Goal: Task Accomplishment & Management: Use online tool/utility

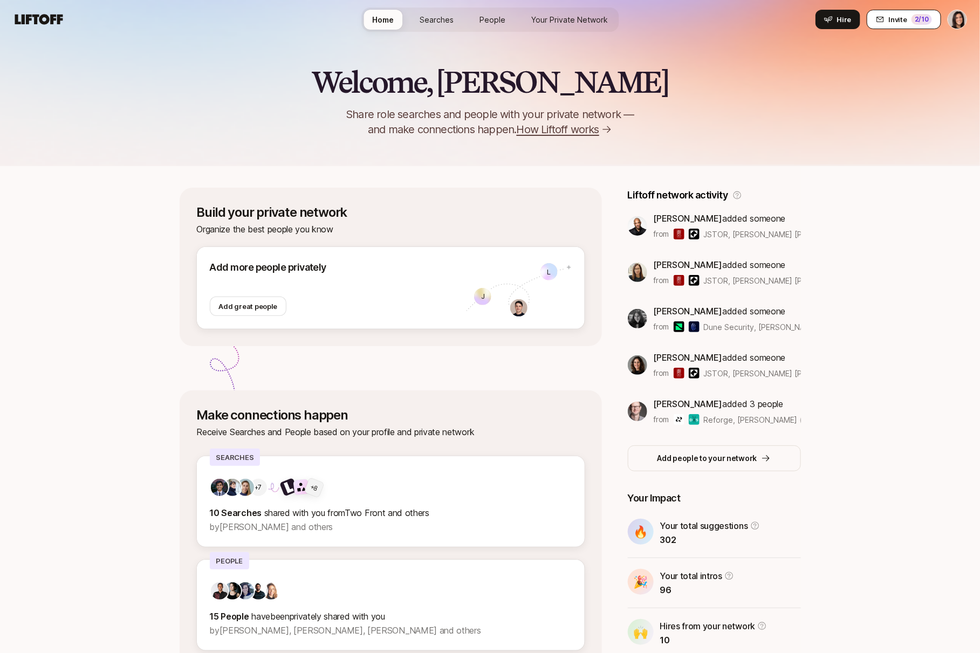
click at [934, 24] on button "Invite 2 /10" at bounding box center [904, 19] width 74 height 19
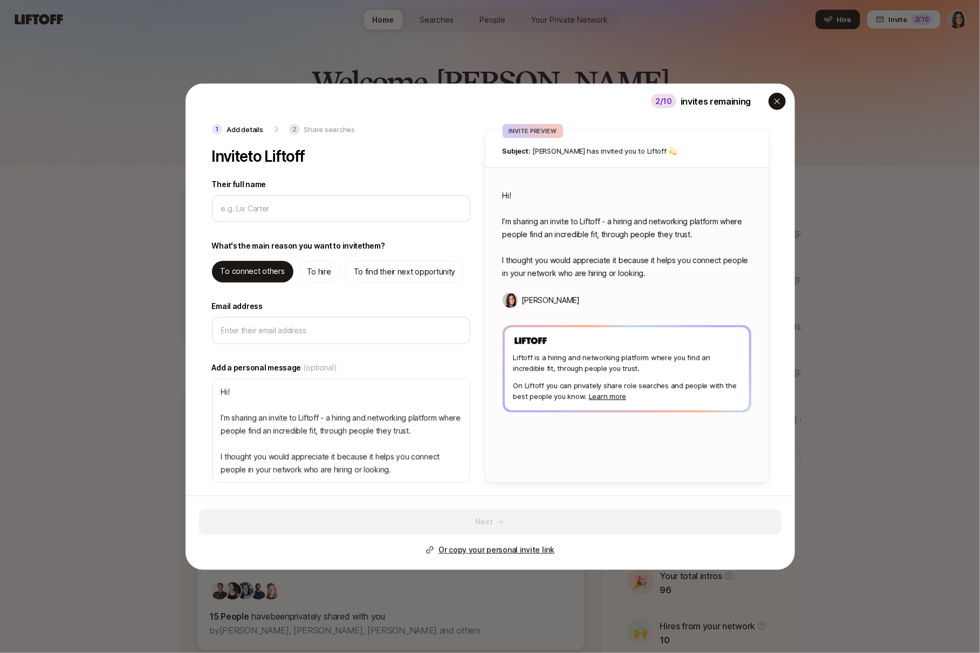
click at [777, 102] on icon "button" at bounding box center [776, 100] width 5 height 5
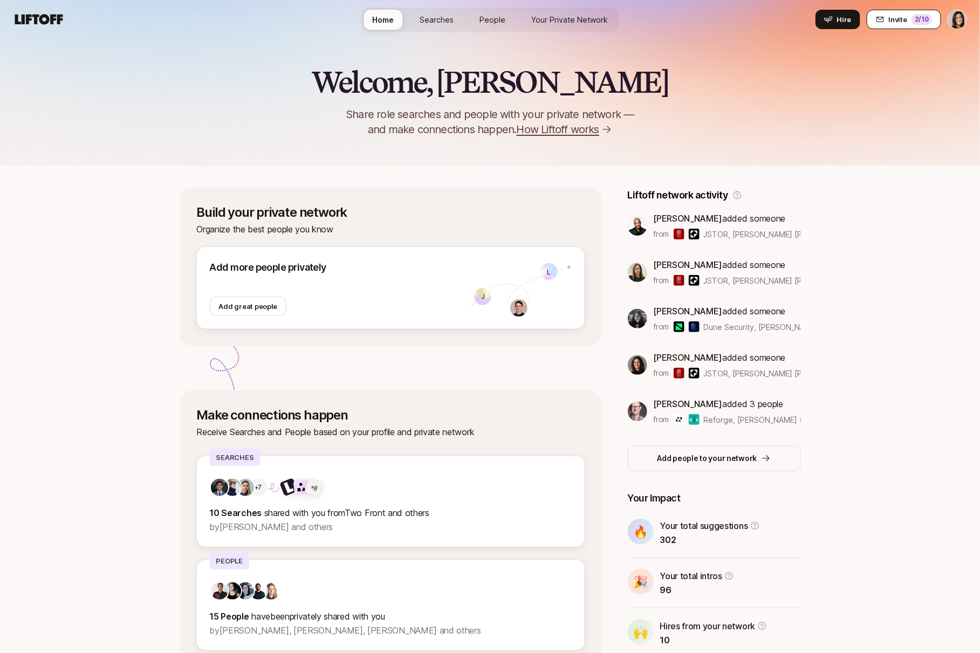
click at [896, 20] on span "Invite" at bounding box center [898, 19] width 18 height 11
type textarea "x"
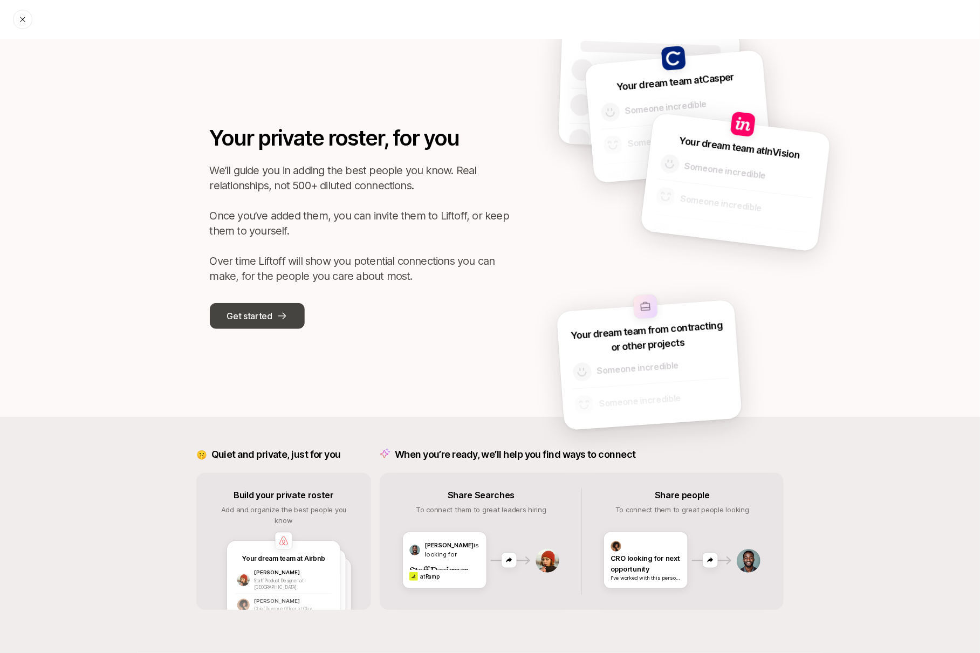
click at [273, 305] on button "Get started" at bounding box center [257, 316] width 95 height 26
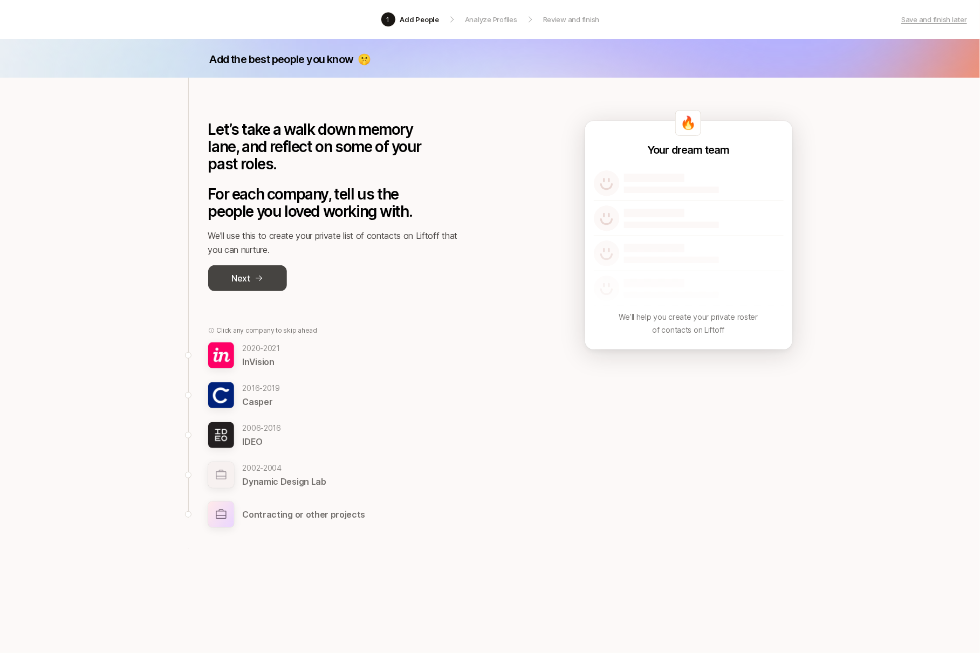
click at [229, 287] on button "Next" at bounding box center [247, 278] width 79 height 26
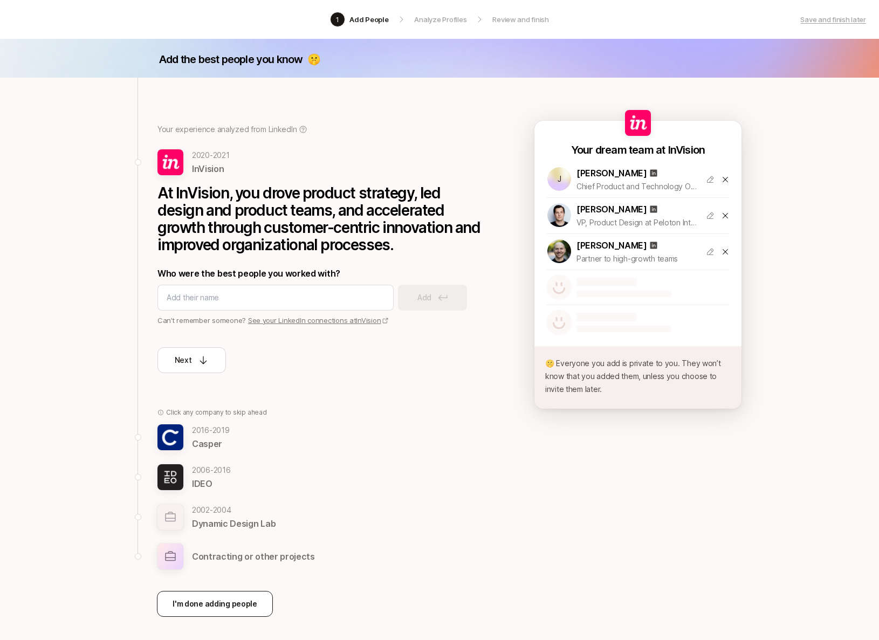
click at [193, 605] on p "I'm done adding people" at bounding box center [215, 604] width 85 height 13
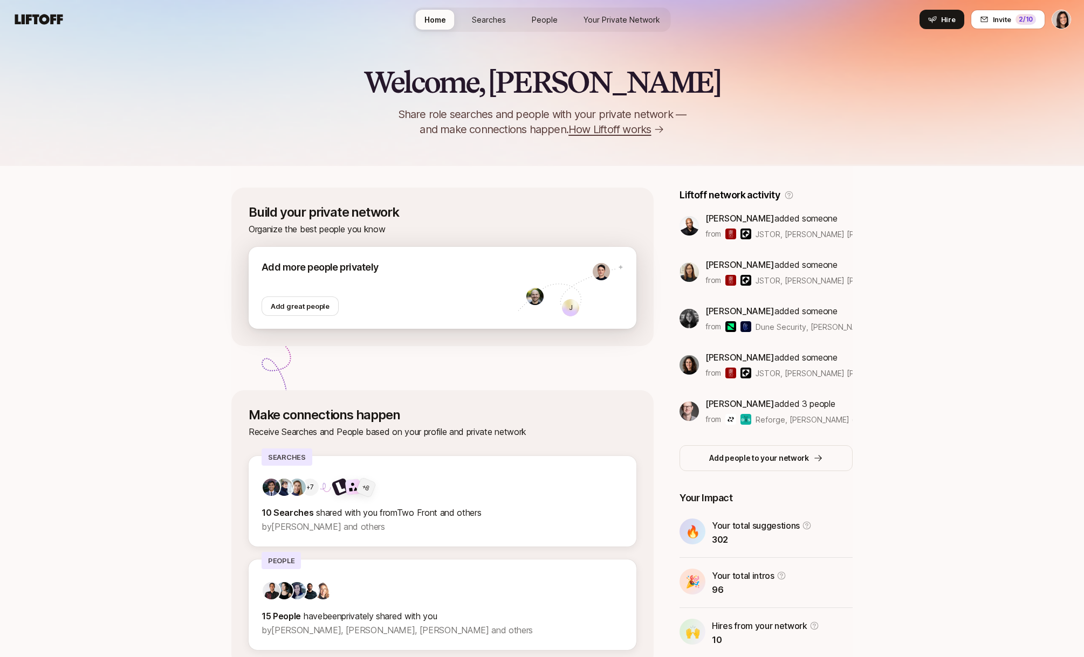
click at [447, 292] on div at bounding box center [390, 286] width 256 height 22
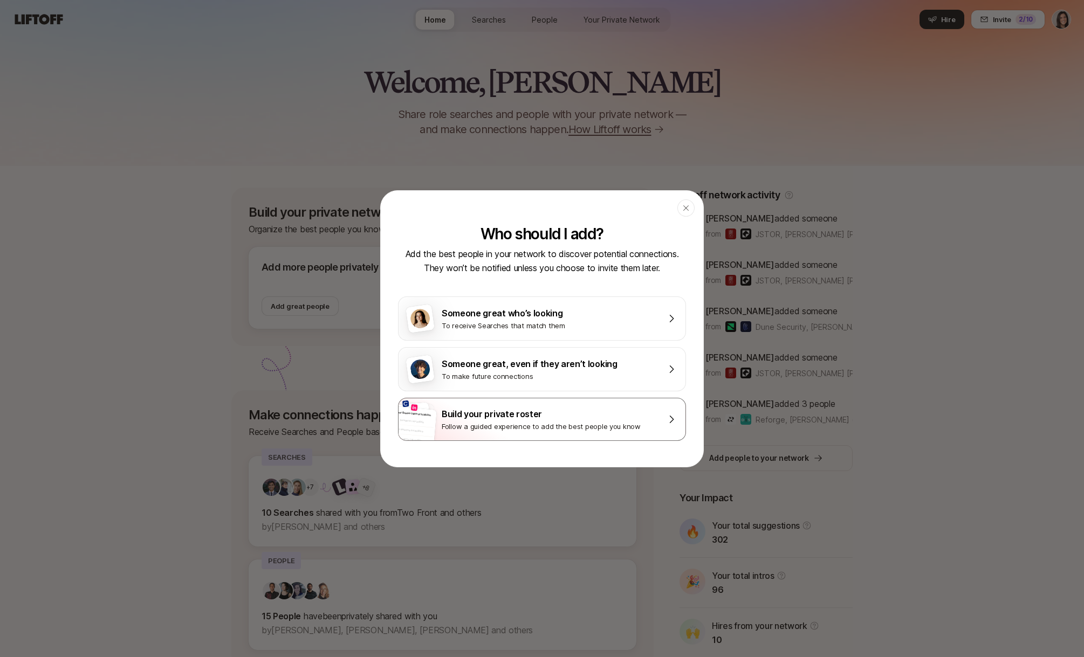
click at [452, 413] on div "Build your private roster" at bounding box center [550, 414] width 216 height 14
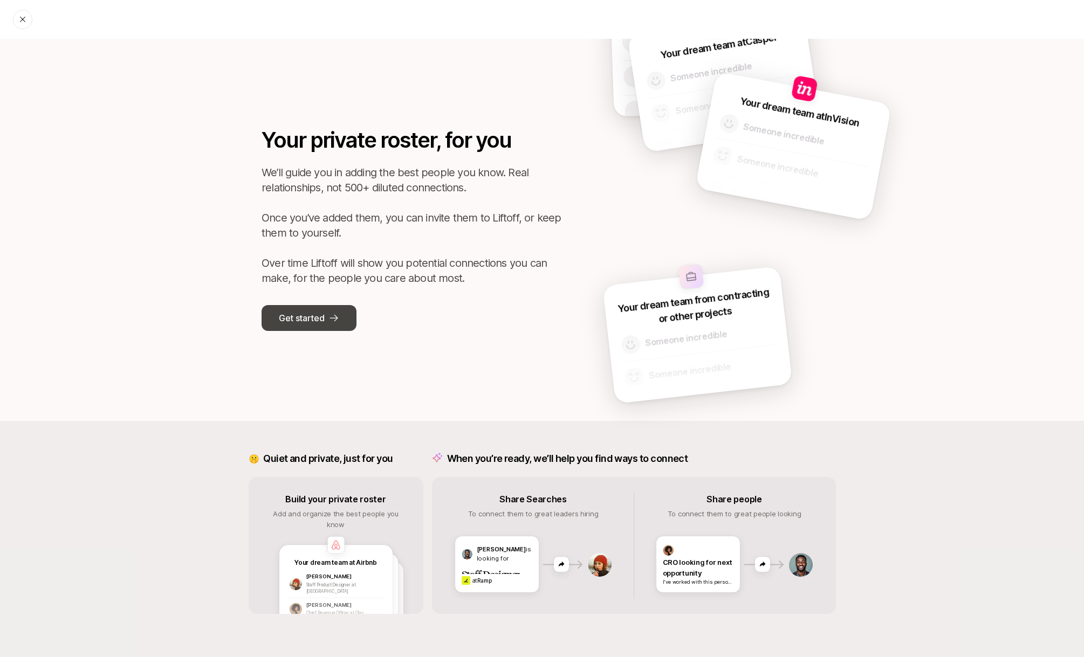
click at [310, 311] on p "Get started" at bounding box center [301, 318] width 45 height 14
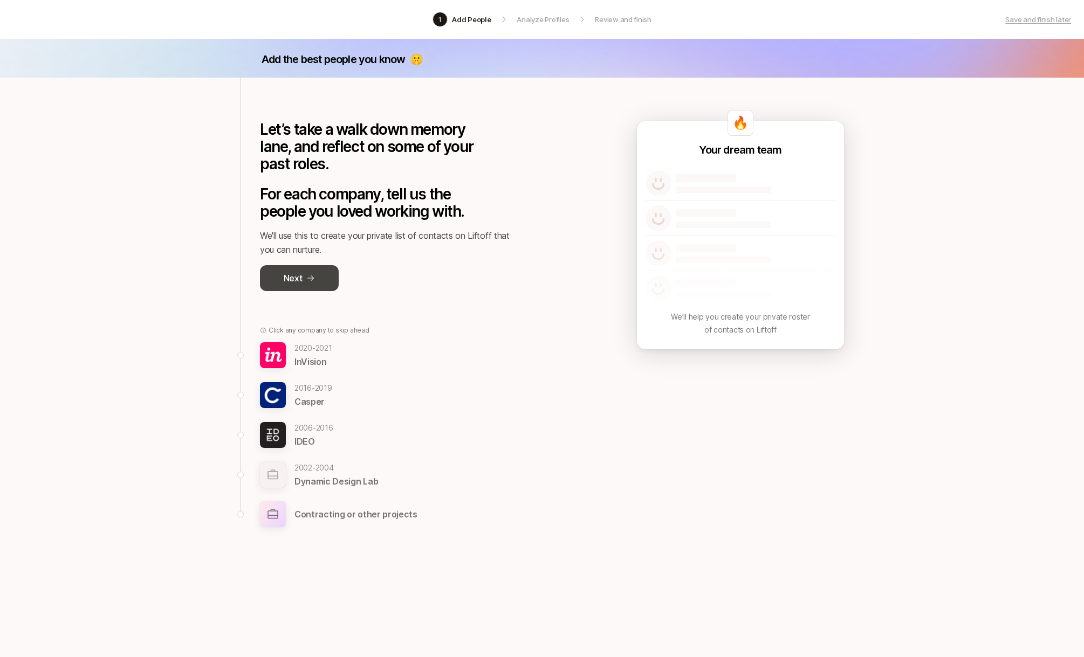
click at [309, 290] on button "Next" at bounding box center [299, 278] width 79 height 26
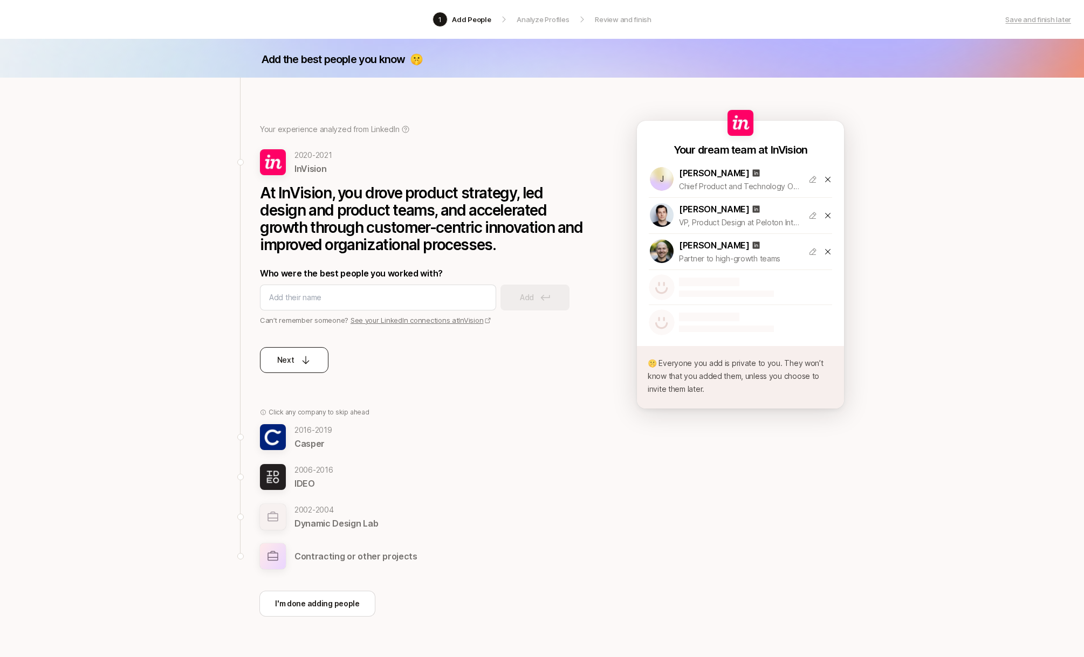
click at [306, 356] on icon at bounding box center [305, 360] width 11 height 11
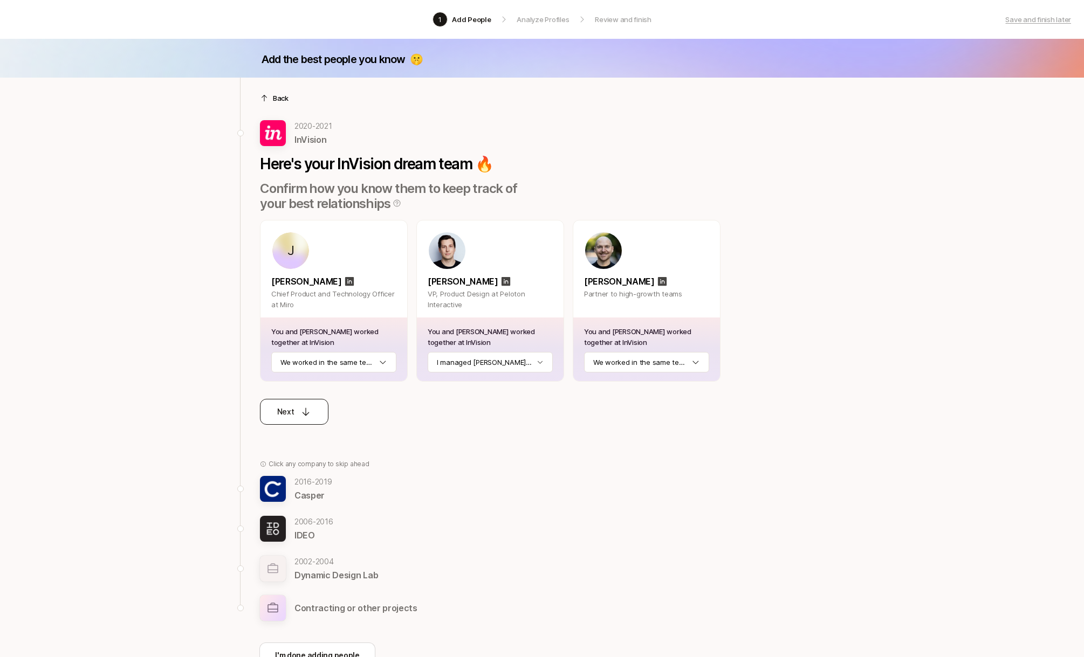
click at [300, 404] on button "Next" at bounding box center [294, 412] width 68 height 26
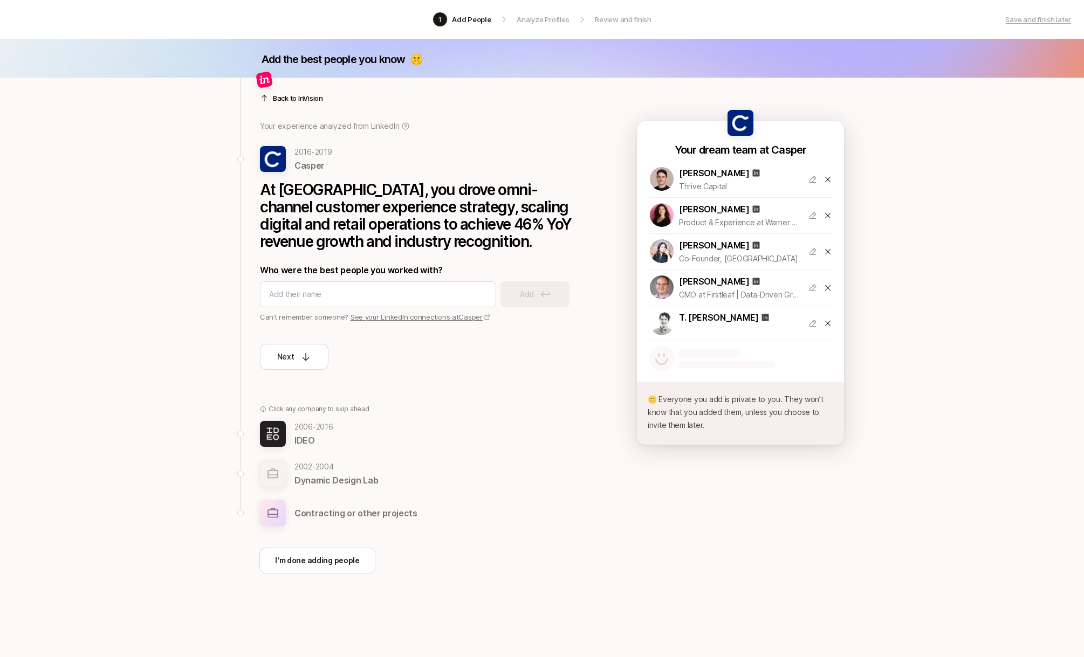
click at [307, 422] on p "2006 - 2016" at bounding box center [313, 427] width 39 height 13
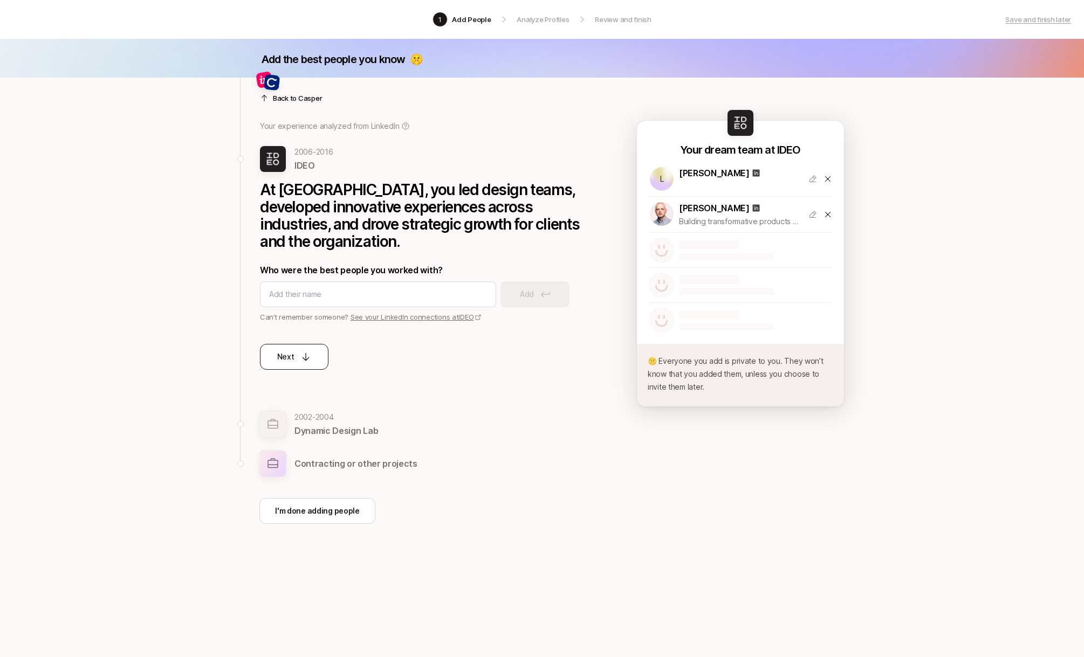
click at [300, 358] on icon at bounding box center [305, 357] width 11 height 11
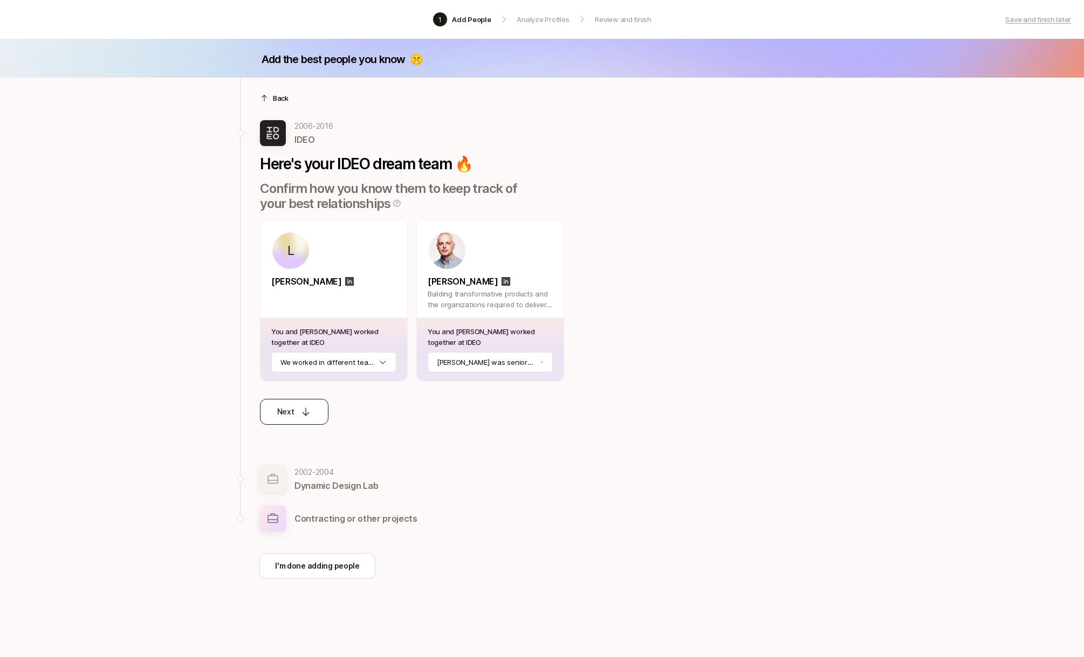
click at [294, 412] on div "Next" at bounding box center [294, 412] width 35 height 13
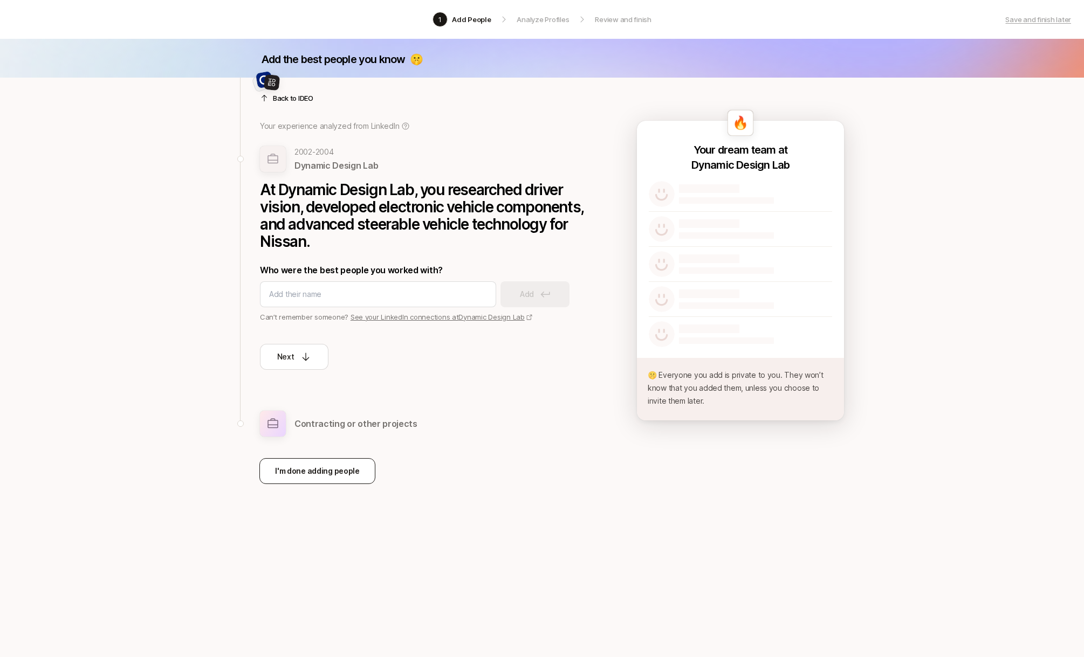
click at [296, 466] on p "I'm done adding people" at bounding box center [317, 471] width 85 height 13
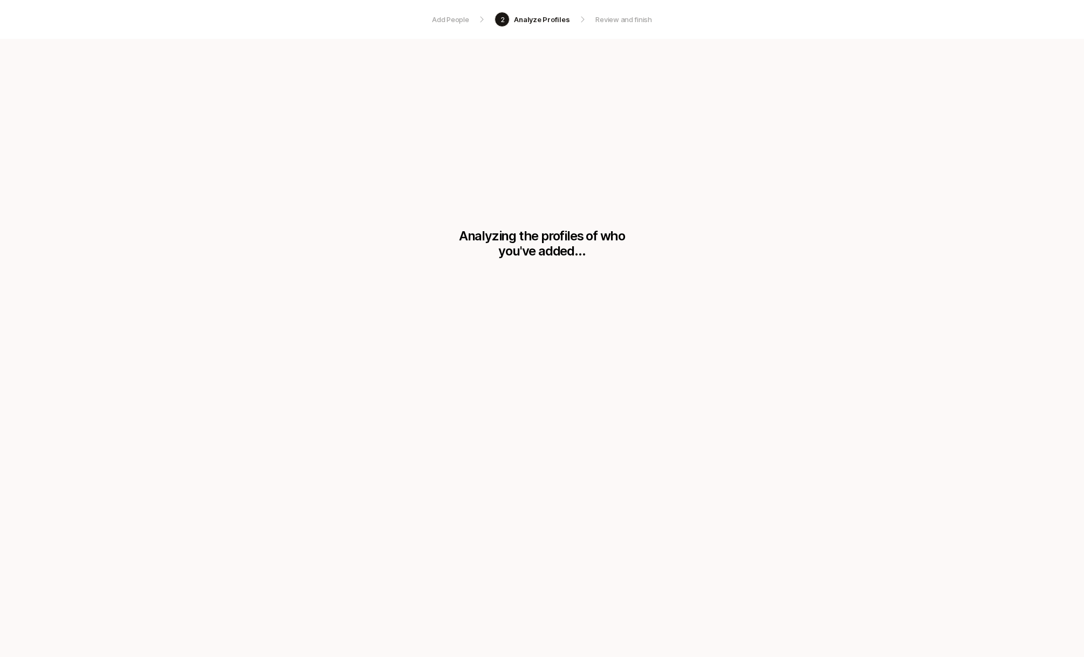
click at [10, 424] on div "Add People 2 Analyze Profiles Review and finish Analyzing the profiles of who y…" at bounding box center [542, 328] width 1084 height 657
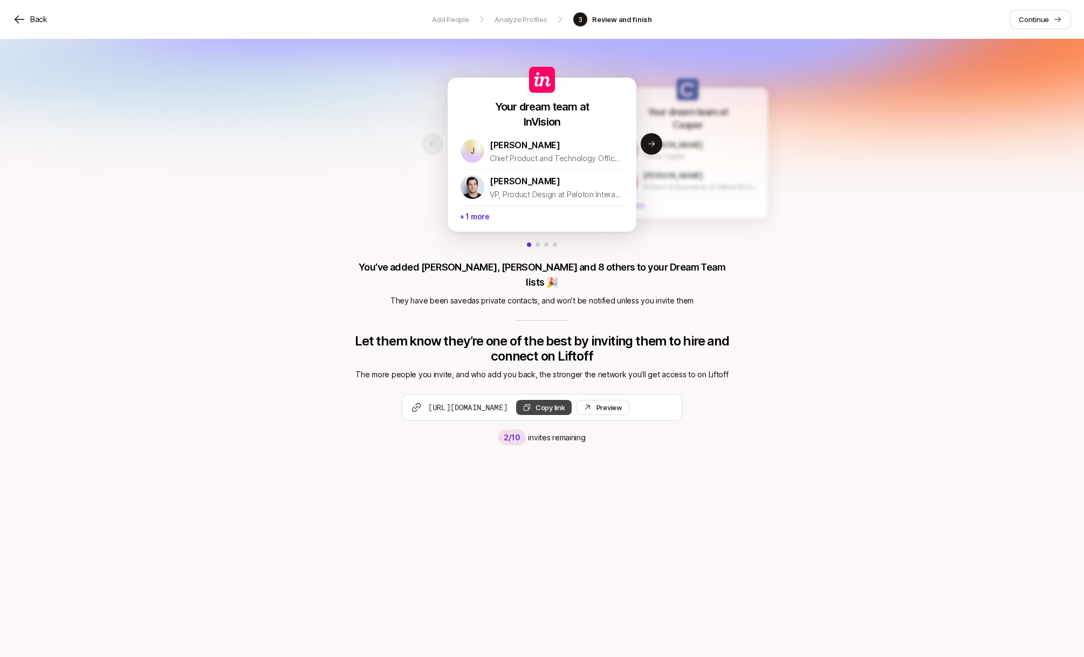
click at [572, 400] on button "Copy link" at bounding box center [544, 407] width 56 height 15
click at [622, 402] on div "Preview Invite" at bounding box center [609, 407] width 26 height 11
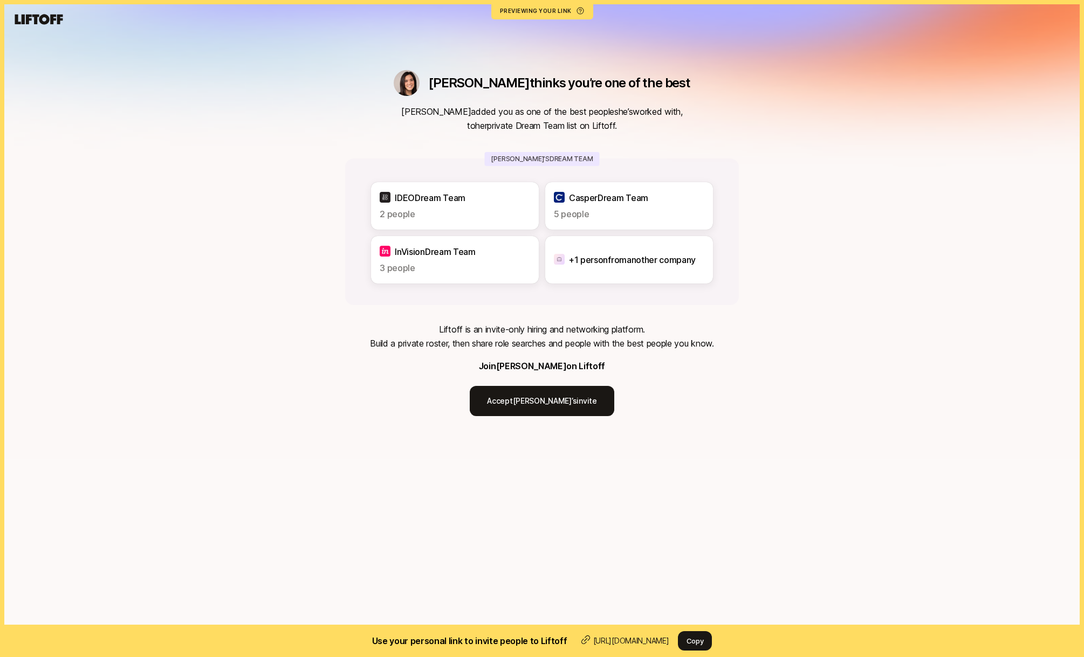
drag, startPoint x: 592, startPoint y: 365, endPoint x: 421, endPoint y: 328, distance: 174.2
click at [421, 328] on div "Liftoff is an invite-only hiring and networking platform. Build a private roste…" at bounding box center [542, 370] width 344 height 94
copy div "Liftoff is an invite-only hiring and networking platform. Build a private roste…"
click at [301, 382] on div "[PERSON_NAME] thinks you’re one of the best [PERSON_NAME] added you as one of t…" at bounding box center [542, 229] width 1084 height 459
